Goal: Task Accomplishment & Management: Use online tool/utility

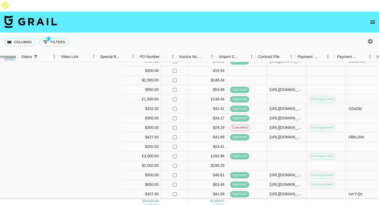
scroll to position [185, 413]
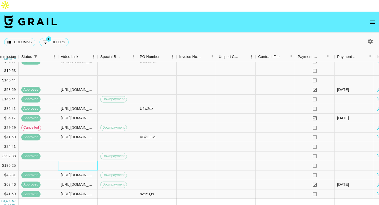
click at [83, 161] on div at bounding box center [77, 165] width 39 height 9
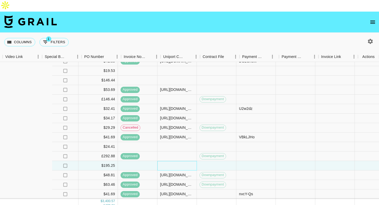
scroll to position [185, 468]
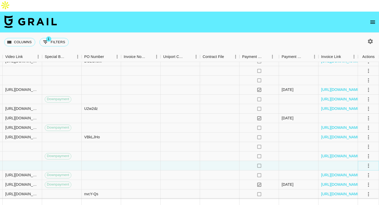
click at [369, 162] on icon "select merge strategy" at bounding box center [368, 165] width 6 height 6
click at [361, 144] on div "Approve" at bounding box center [357, 142] width 16 height 6
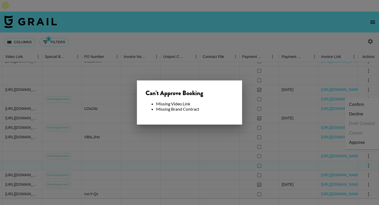
click at [243, 150] on div at bounding box center [189, 102] width 379 height 205
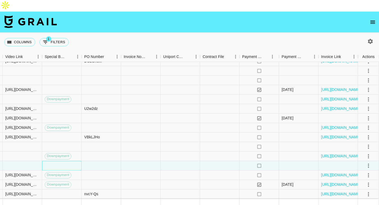
click at [66, 161] on div at bounding box center [61, 165] width 39 height 9
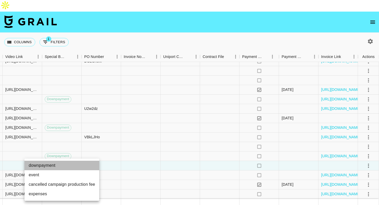
click at [61, 166] on li "downpayment" at bounding box center [61, 164] width 75 height 9
type input "downpayment"
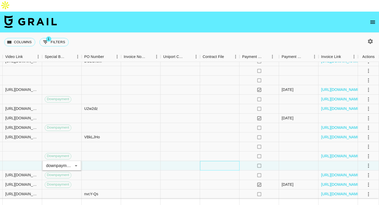
click at [205, 161] on div at bounding box center [219, 165] width 39 height 9
click at [369, 162] on icon "select merge strategy" at bounding box center [368, 165] width 6 height 6
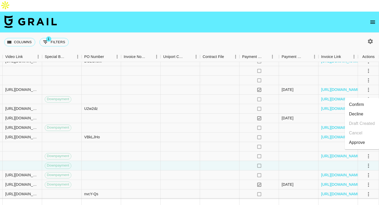
click at [361, 138] on li "Approve" at bounding box center [361, 142] width 34 height 9
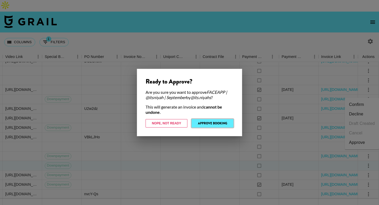
click at [205, 123] on button "Approve Booking" at bounding box center [212, 123] width 42 height 8
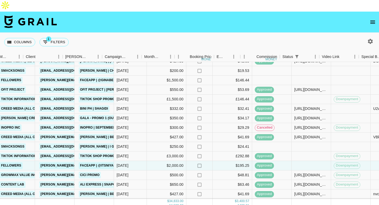
scroll to position [185, 138]
